Goal: Communication & Community: Answer question/provide support

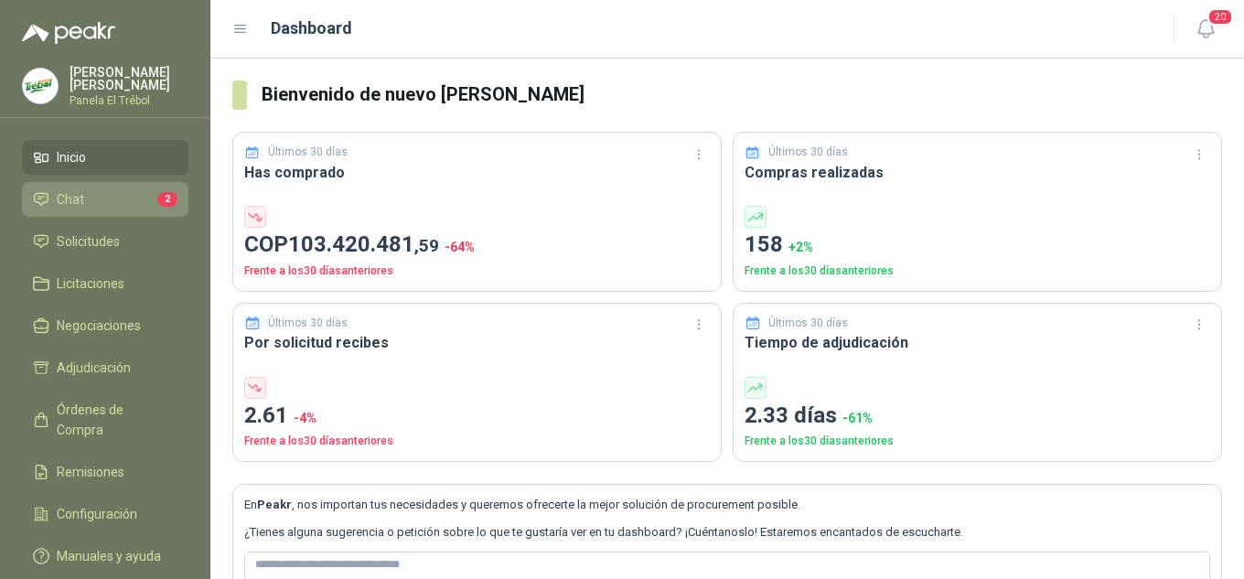
click at [74, 206] on span "Chat" at bounding box center [70, 199] width 27 height 20
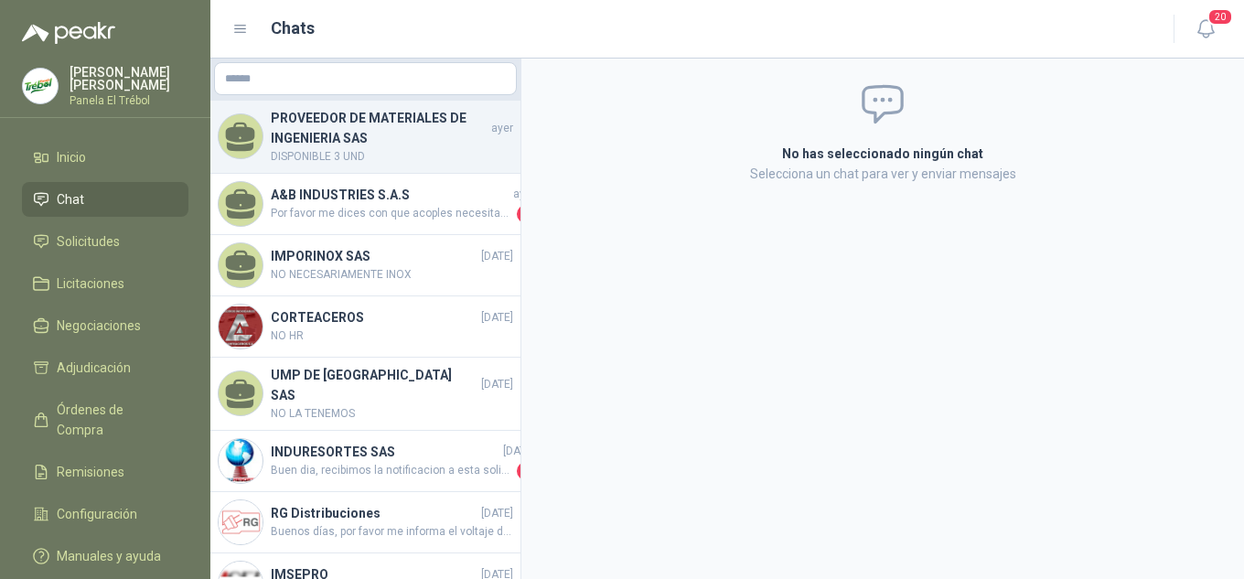
click at [367, 137] on h4 "PROVEEDOR DE MATERIALES DE INGENIERIA SAS" at bounding box center [379, 128] width 217 height 40
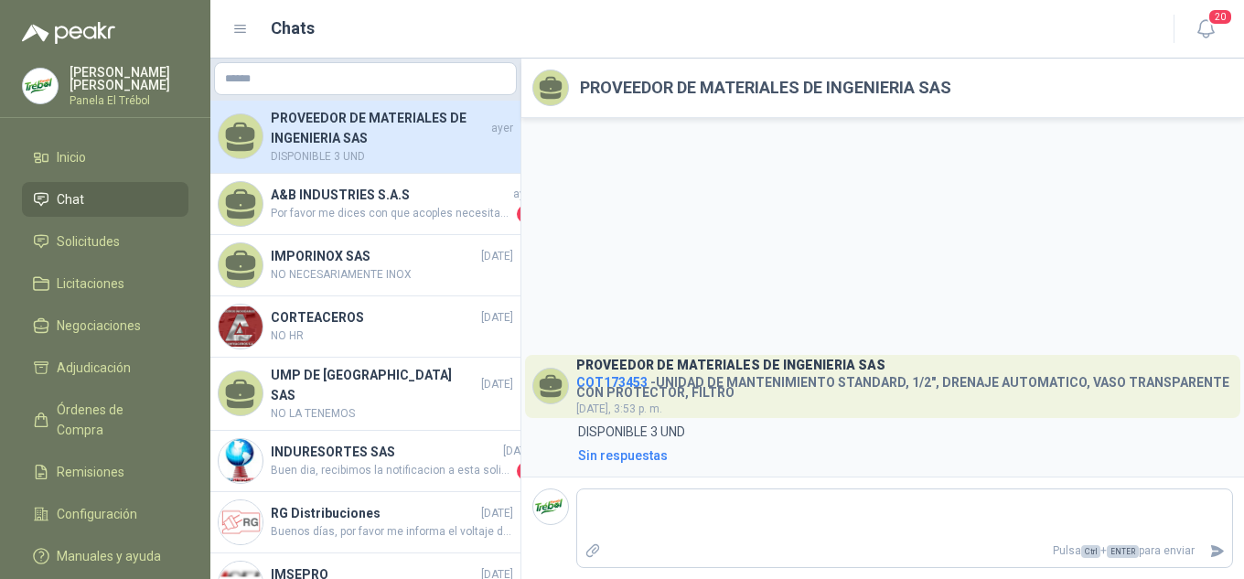
click at [94, 217] on link "Chat" at bounding box center [105, 199] width 166 height 35
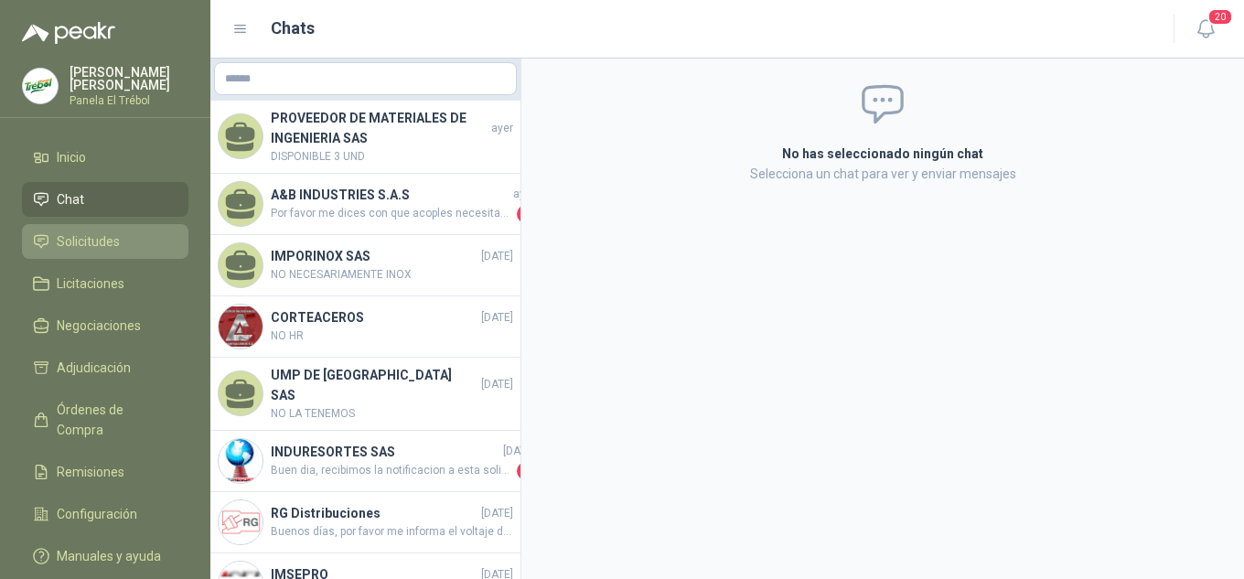
click at [98, 252] on span "Solicitudes" at bounding box center [88, 241] width 63 height 20
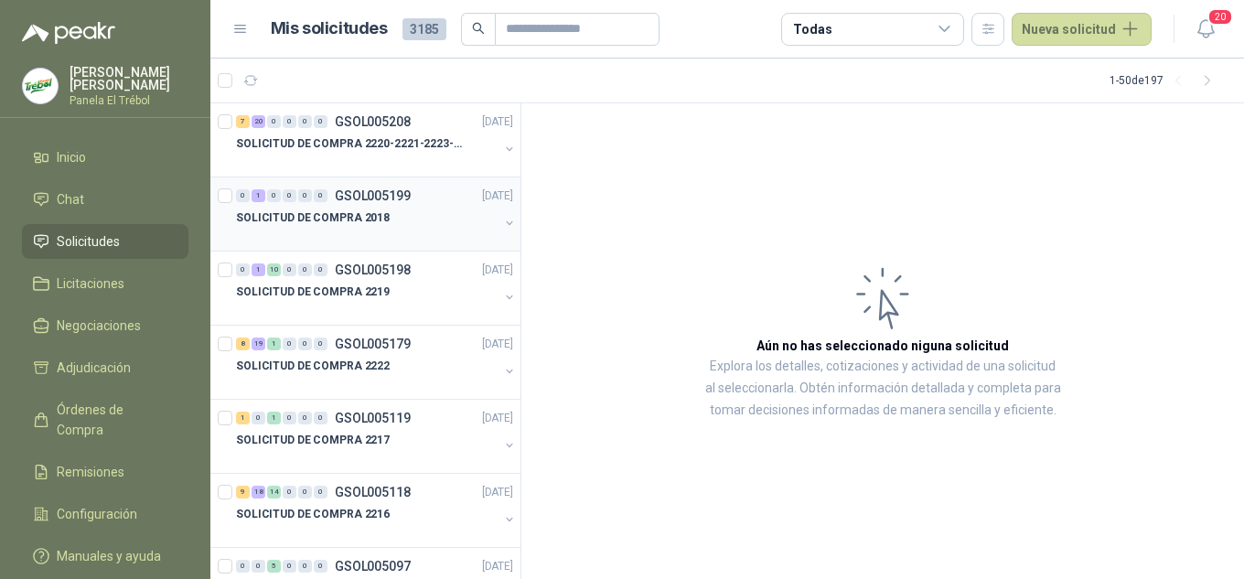
click at [502, 220] on button "button" at bounding box center [509, 223] width 15 height 15
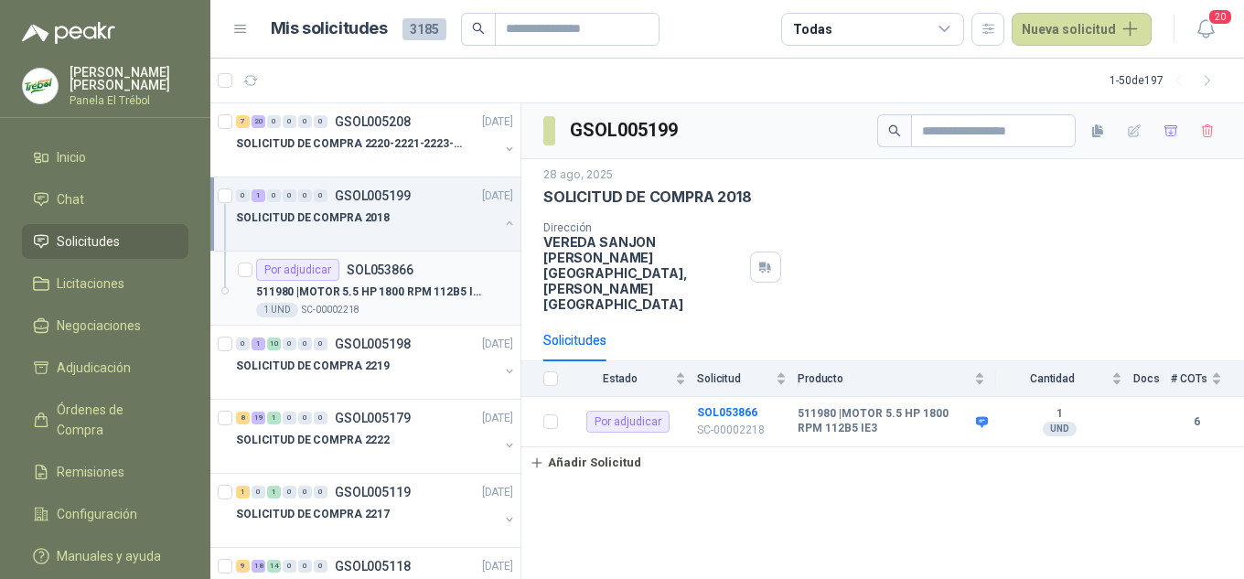
click at [422, 278] on div "Por adjudicar SOL053866" at bounding box center [384, 270] width 257 height 22
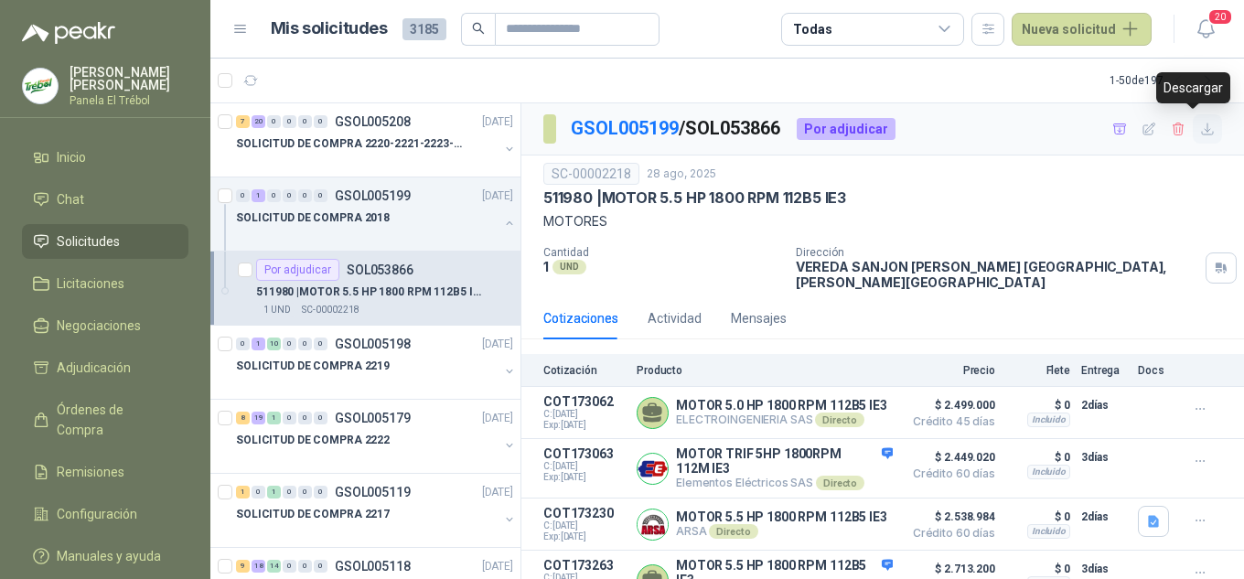
click at [1202, 134] on icon "button" at bounding box center [1207, 128] width 11 height 11
